Goal: Information Seeking & Learning: Learn about a topic

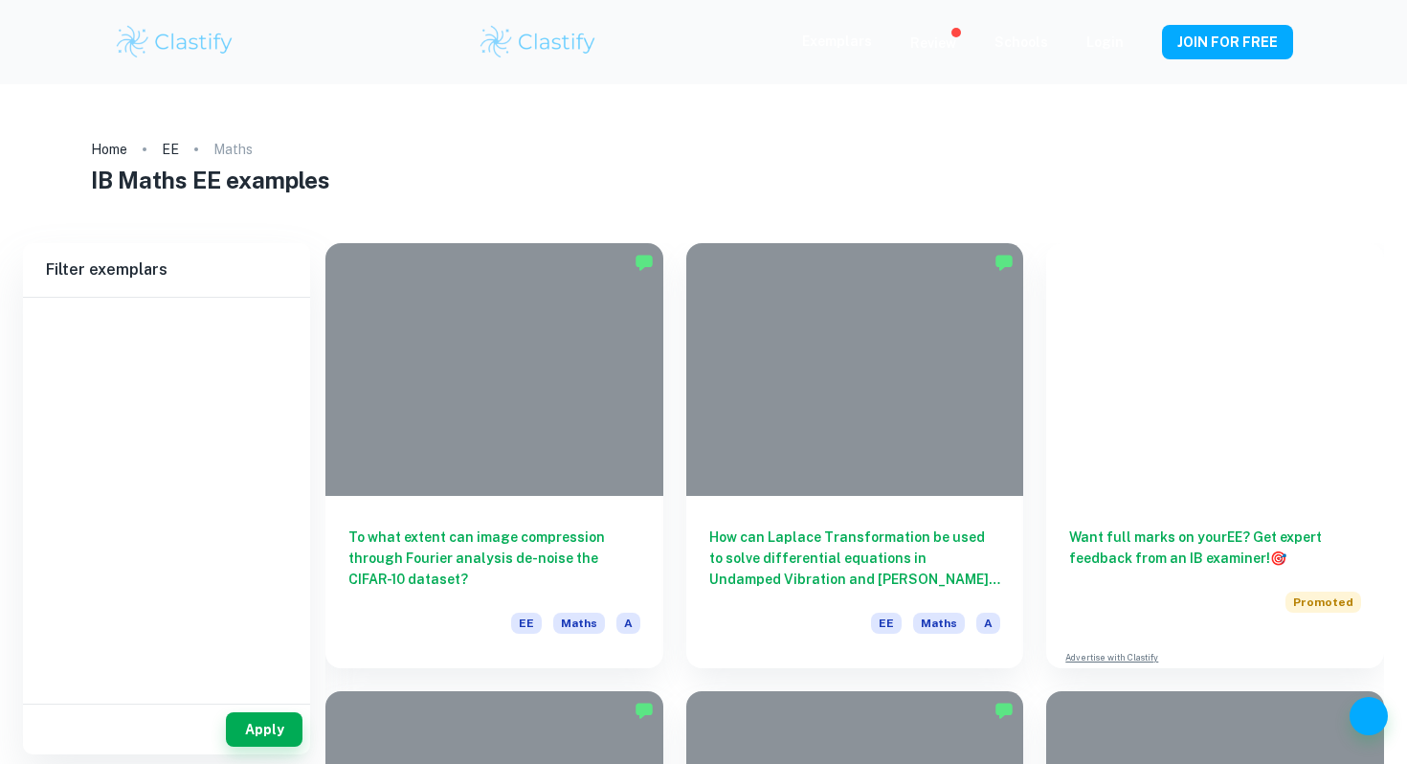
scroll to position [168, 0]
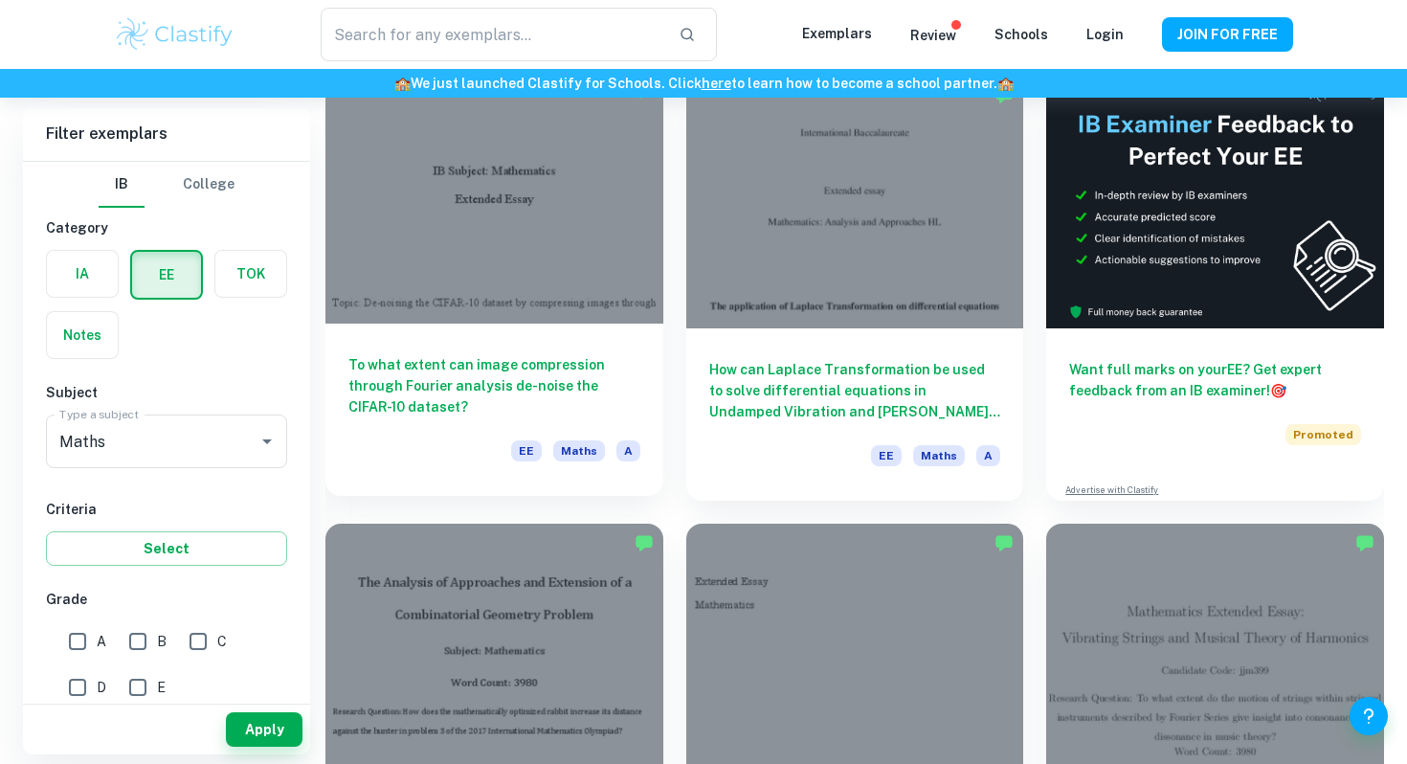
type input "Maths"
click at [547, 147] on div at bounding box center [494, 197] width 338 height 253
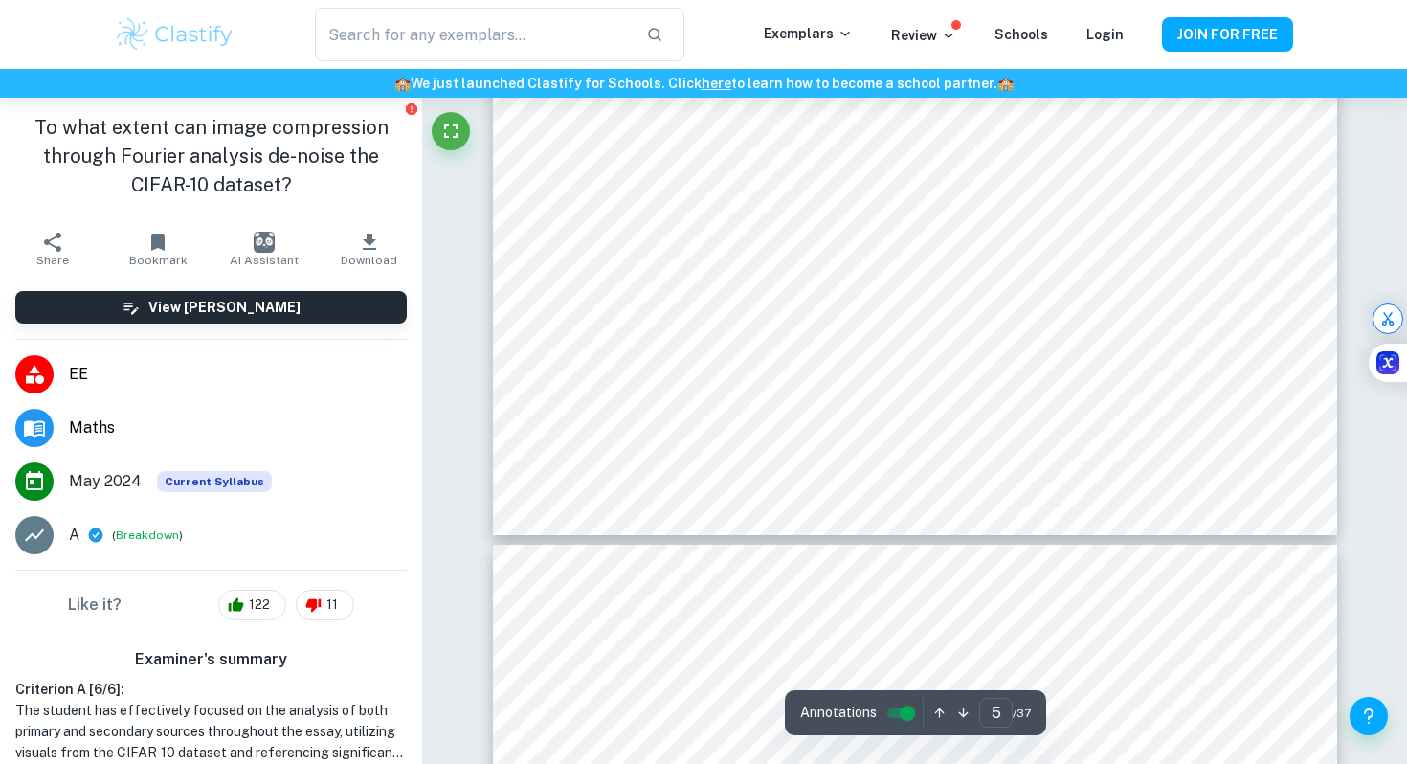
type input "6"
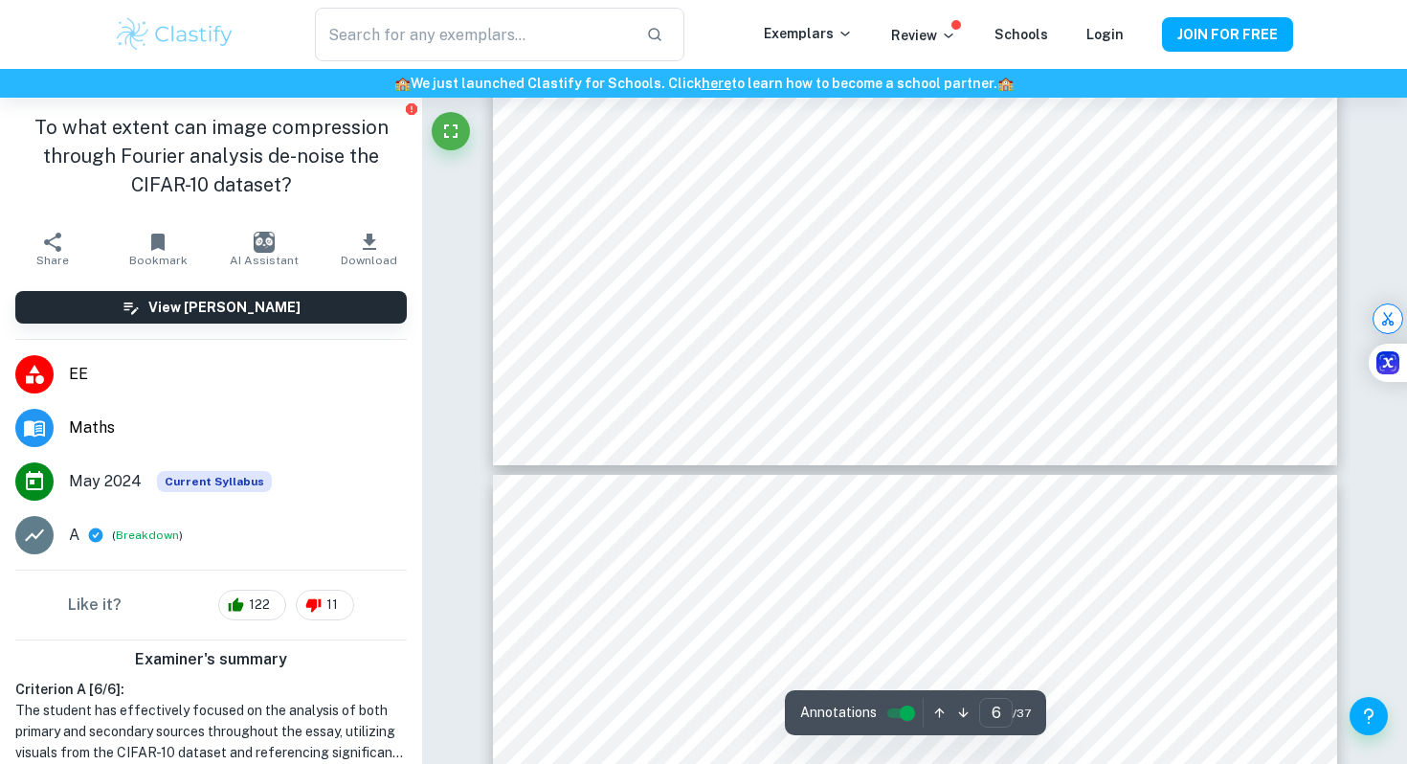
scroll to position [6528, 0]
